Goal: Information Seeking & Learning: Learn about a topic

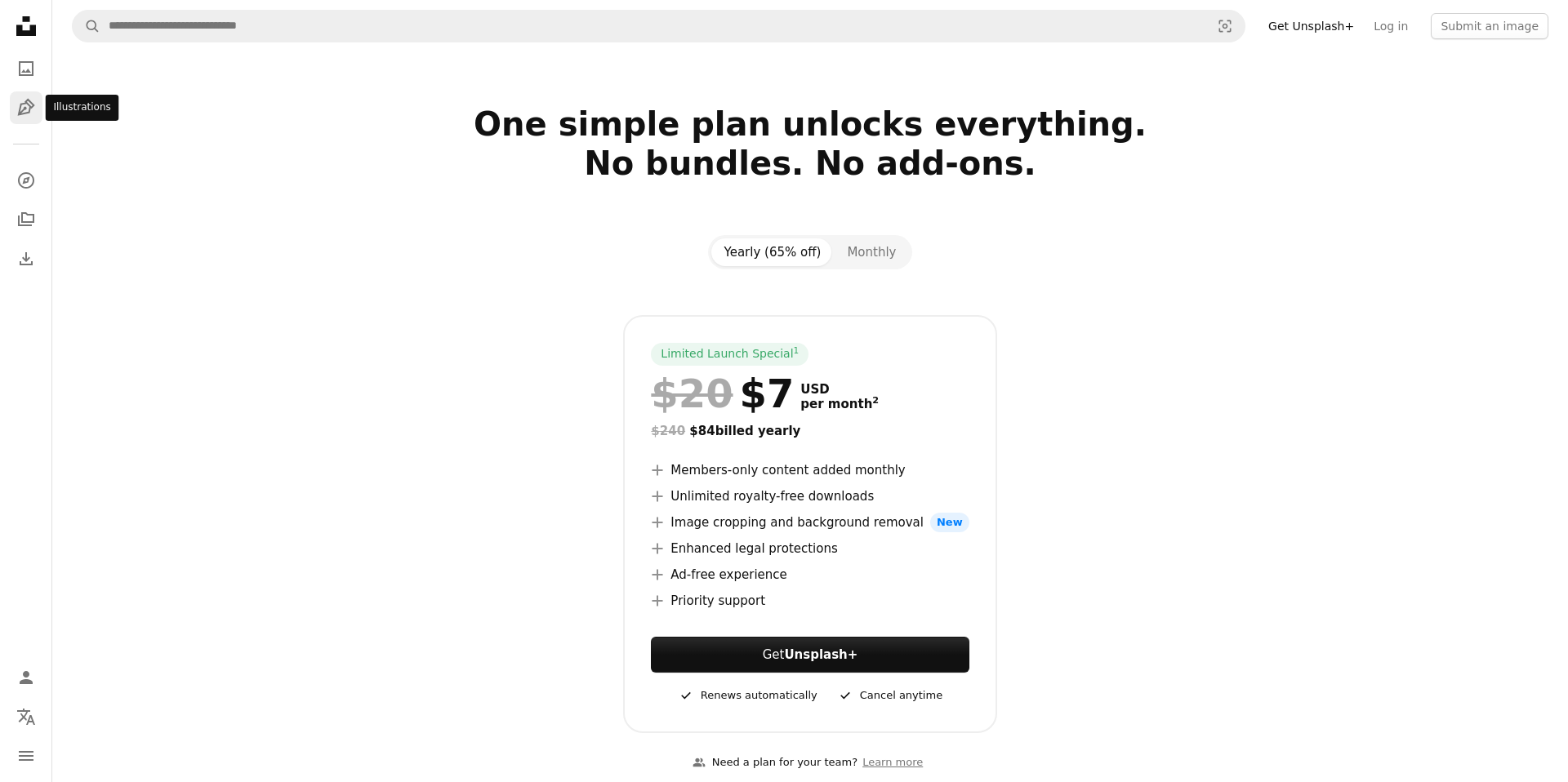
click at [24, 117] on icon "Pen Tool" at bounding box center [27, 107] width 20 height 20
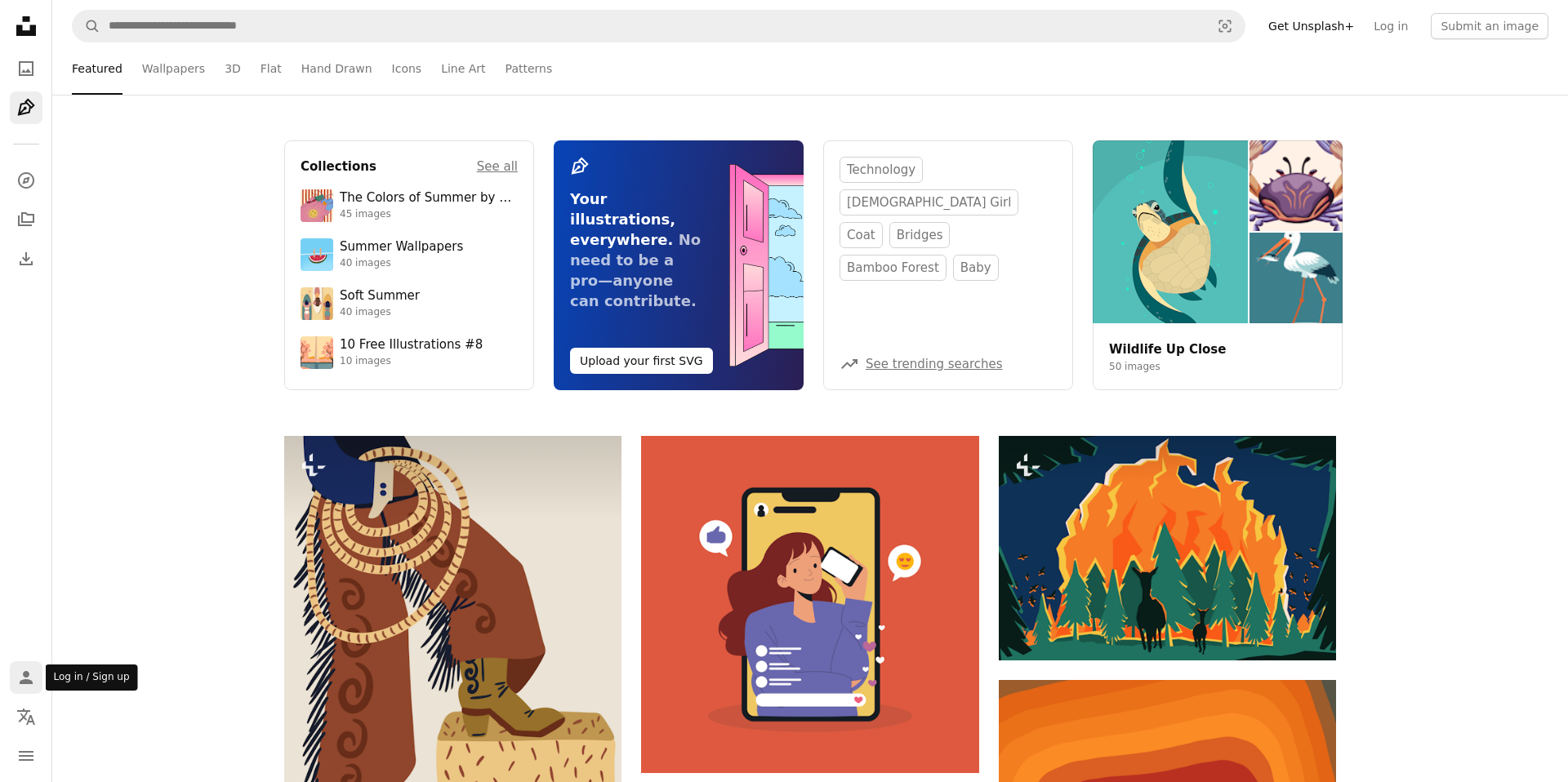
click at [27, 682] on icon "Log in / Sign up" at bounding box center [26, 677] width 13 height 13
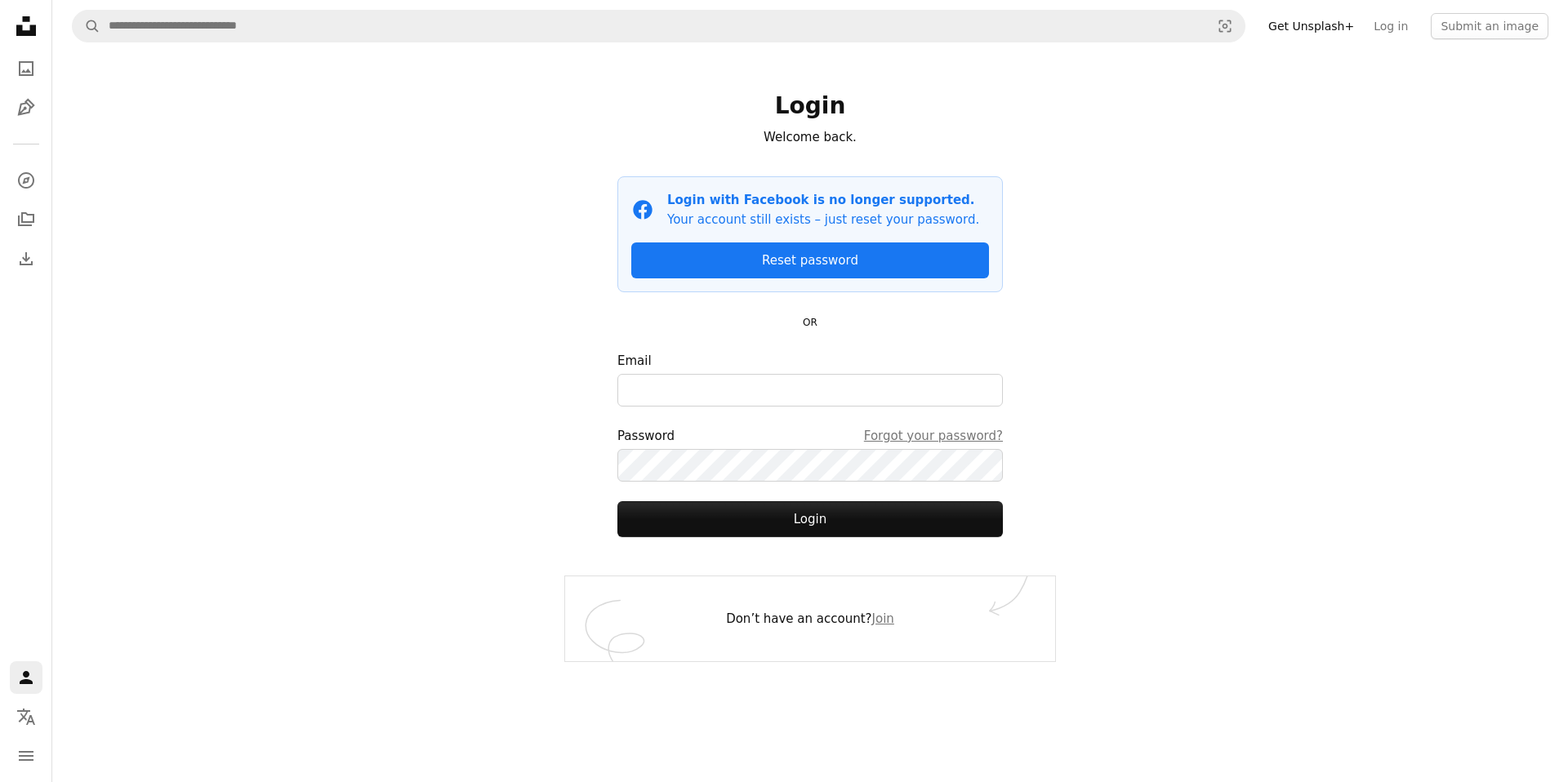
click at [19, 25] on icon "Unsplash logo Unsplash Home" at bounding box center [26, 26] width 33 height 33
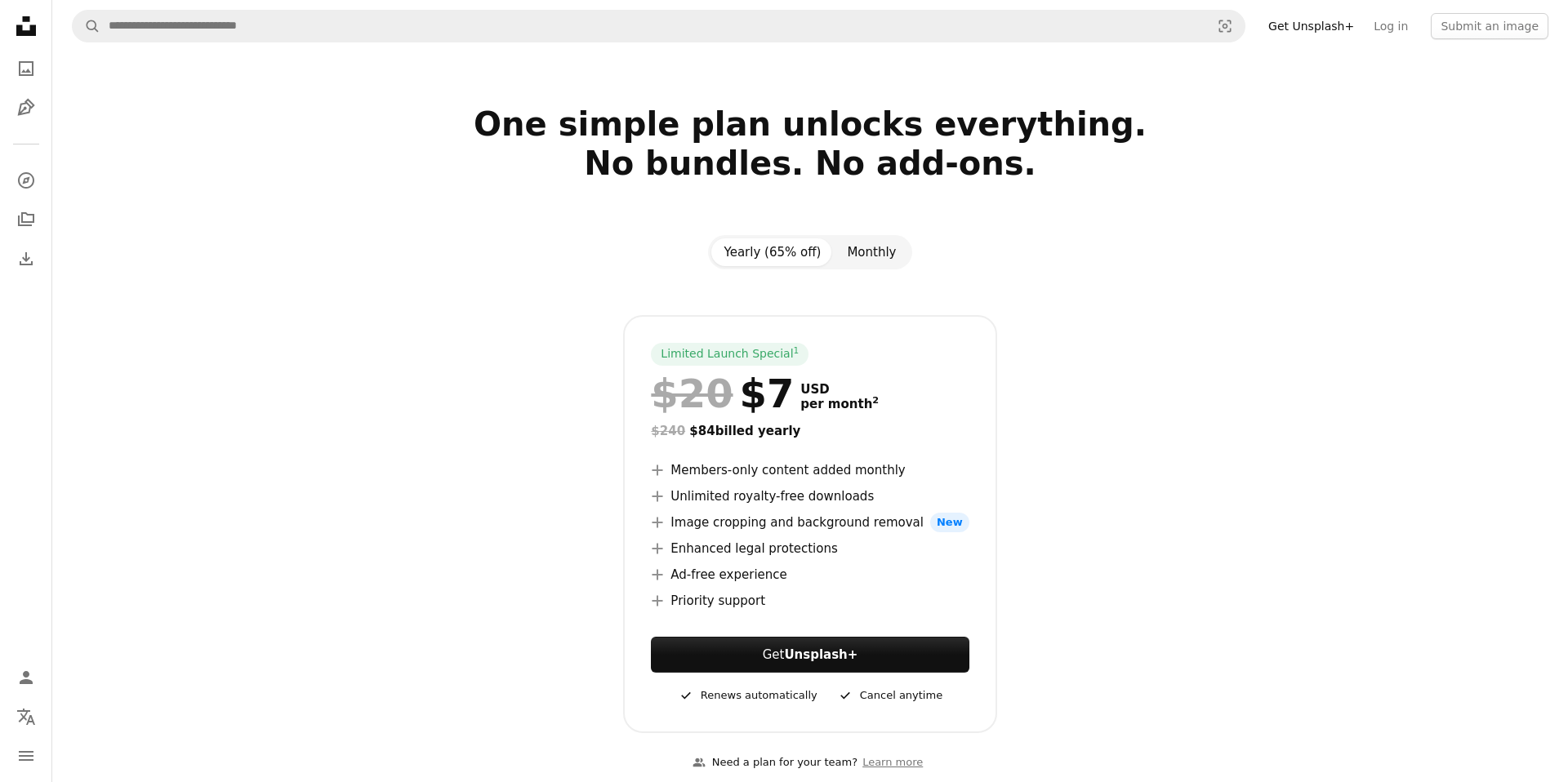
click at [887, 246] on button "Monthly" at bounding box center [871, 252] width 75 height 28
